Goal: Find specific page/section: Find specific page/section

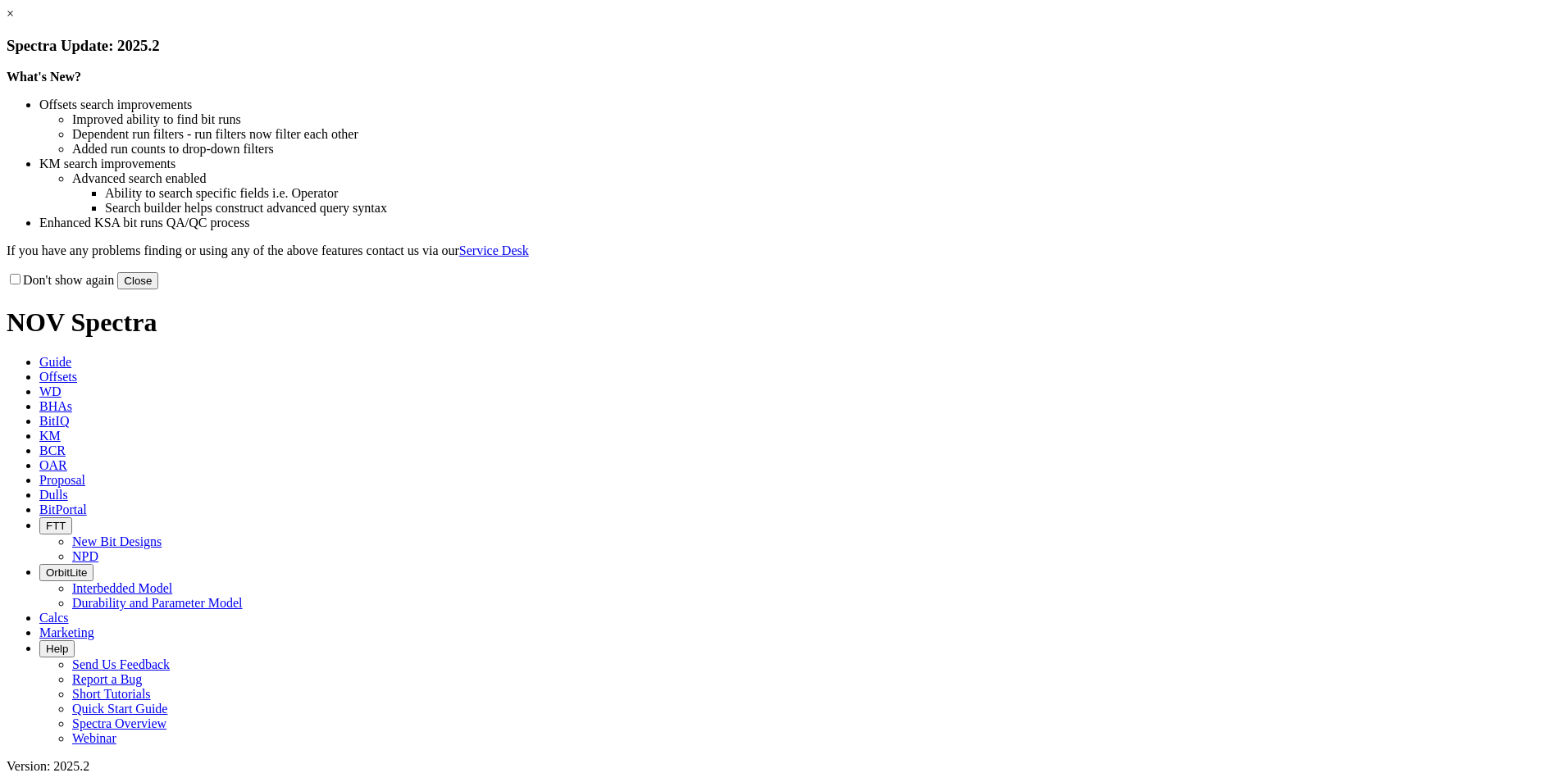
click at [158, 290] on button "Close" at bounding box center [137, 280] width 41 height 17
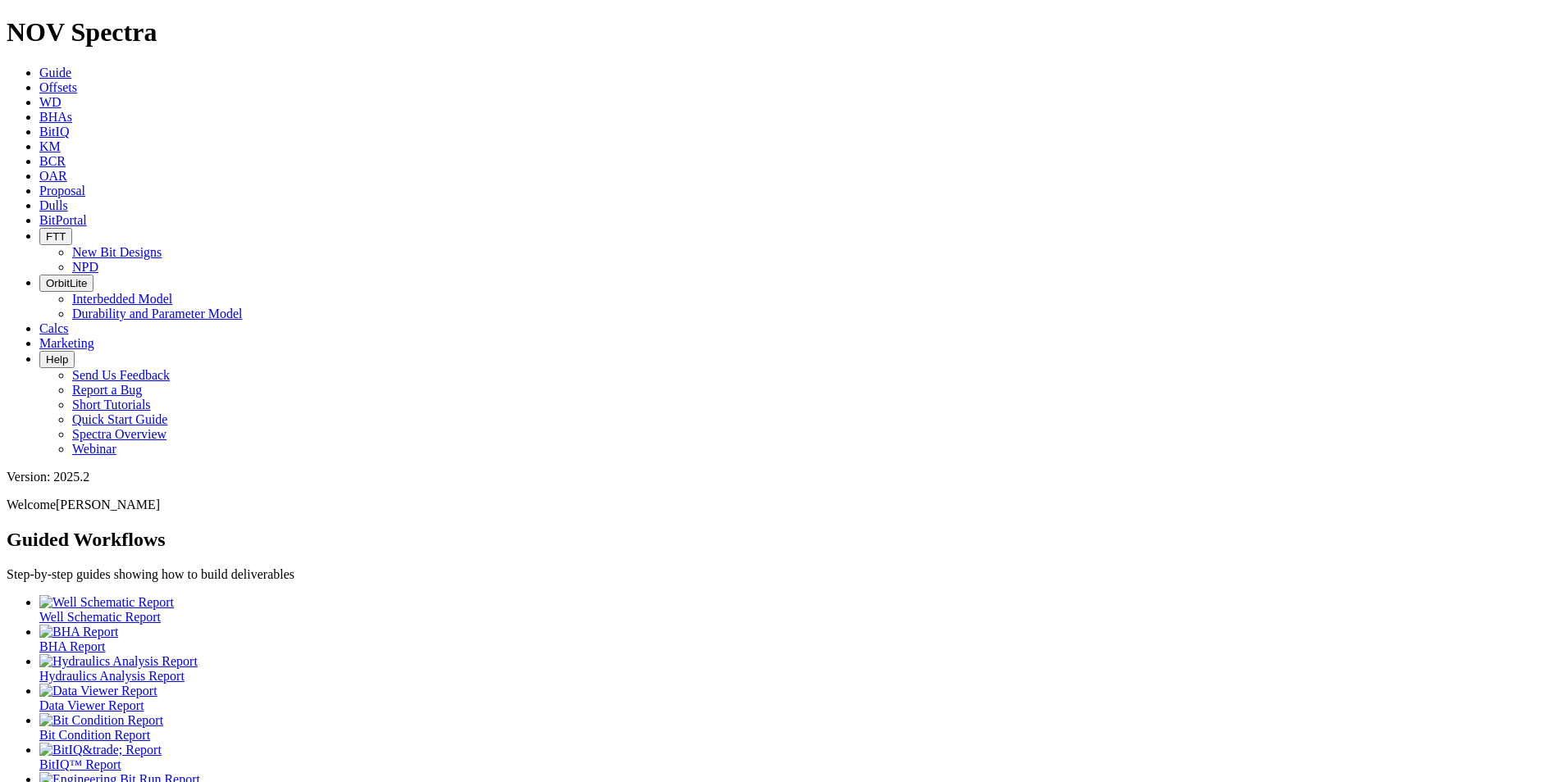
click at [68, 198] on span "Dulls" at bounding box center [53, 205] width 28 height 14
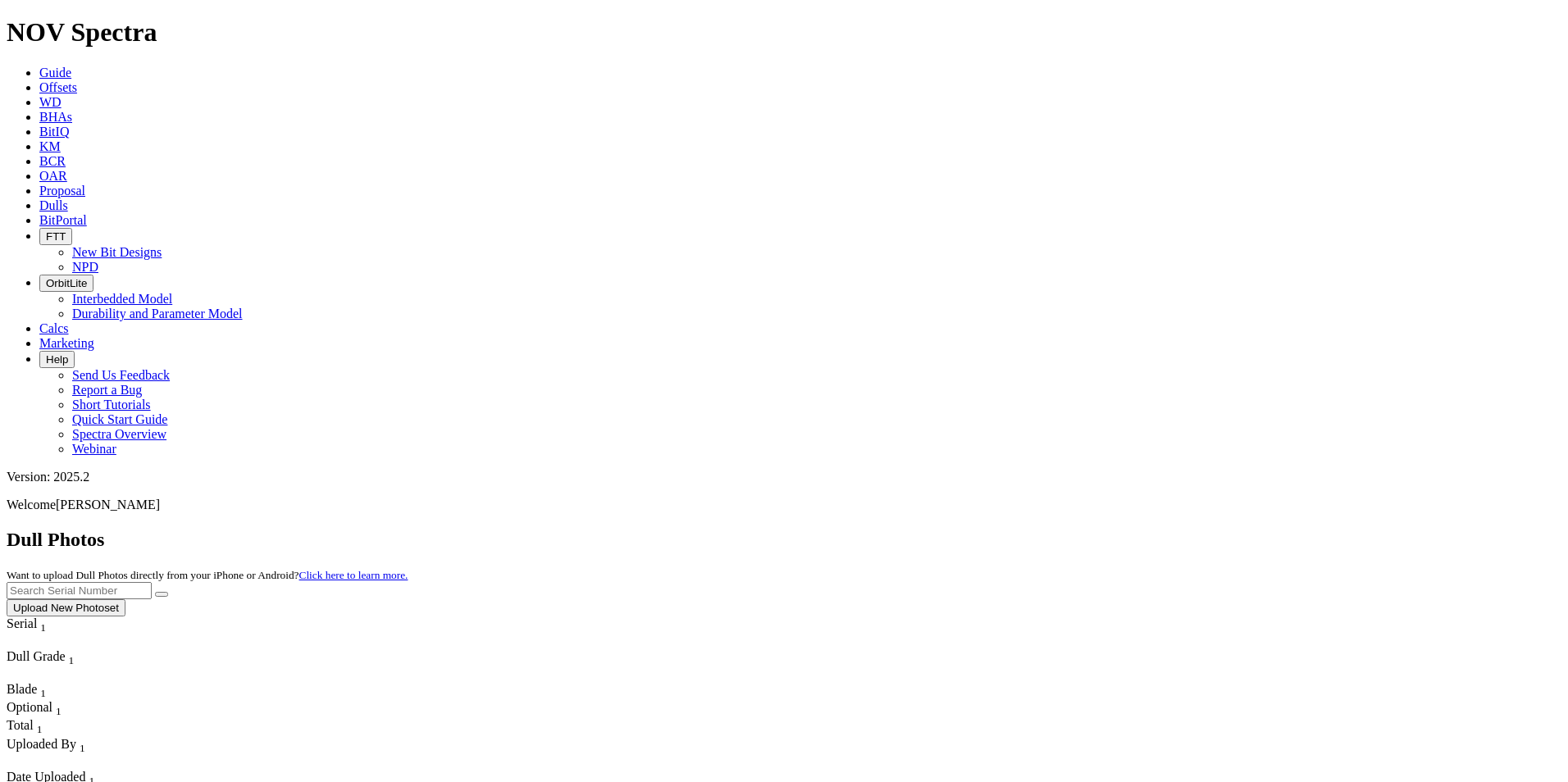
click at [66, 154] on span "BCR" at bounding box center [52, 161] width 26 height 14
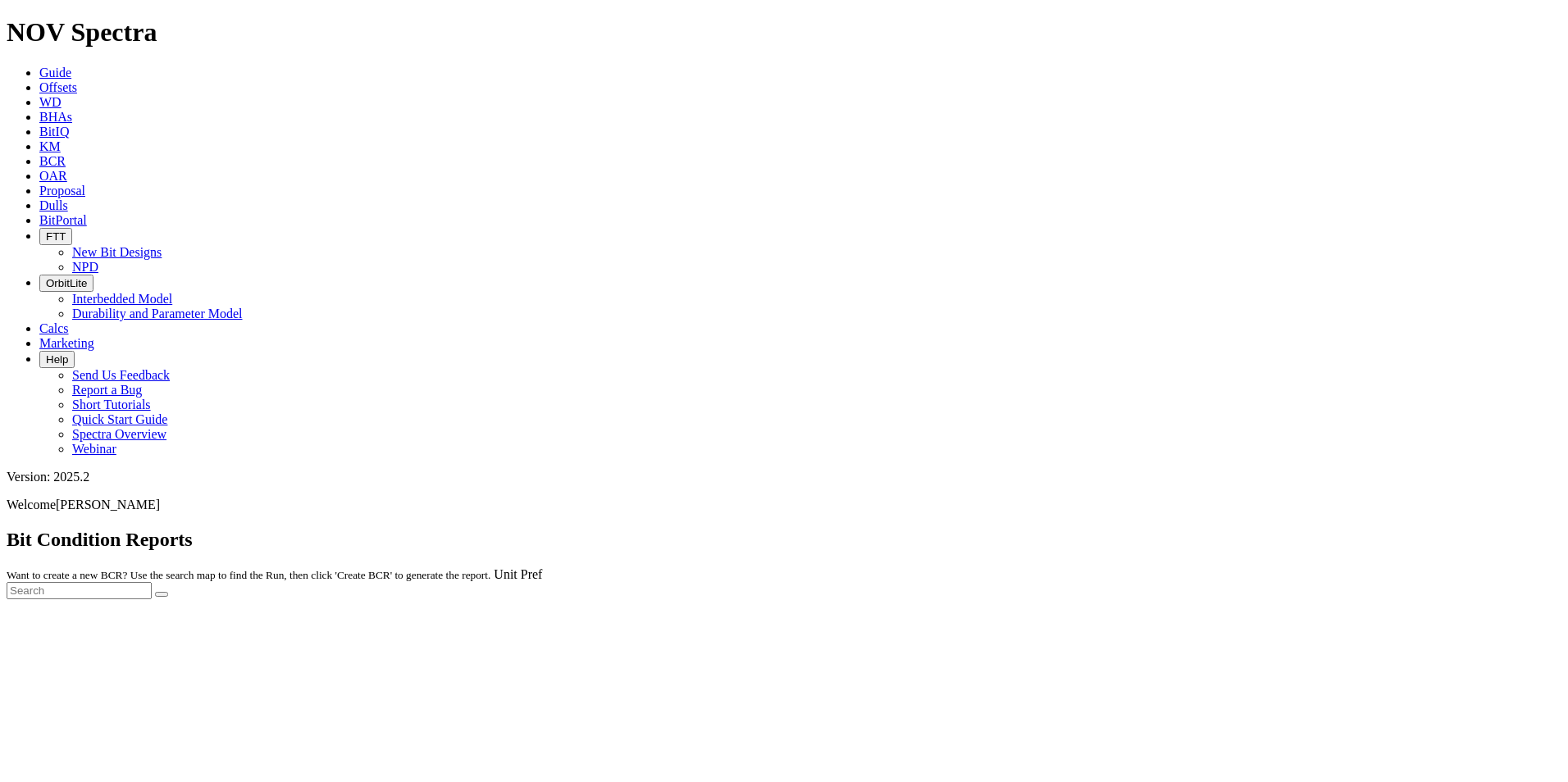
click at [152, 582] on input "text" at bounding box center [79, 590] width 145 height 17
type input "[PERSON_NAME]"
click at [155, 592] on button "submit" at bounding box center [162, 594] width 13 height 5
